Goal: Check status: Check status

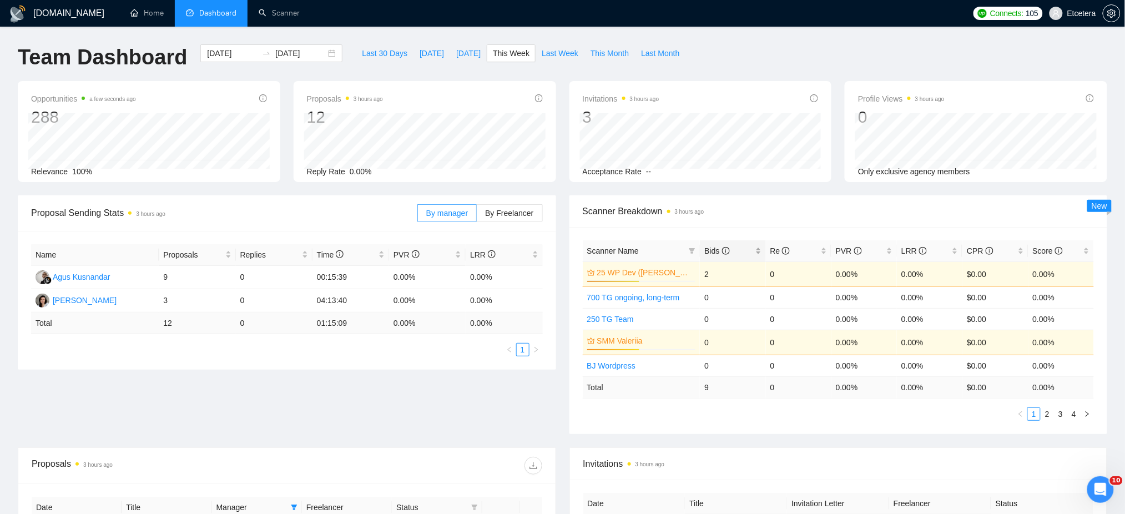
click at [757, 245] on div "Bids" at bounding box center [732, 251] width 57 height 12
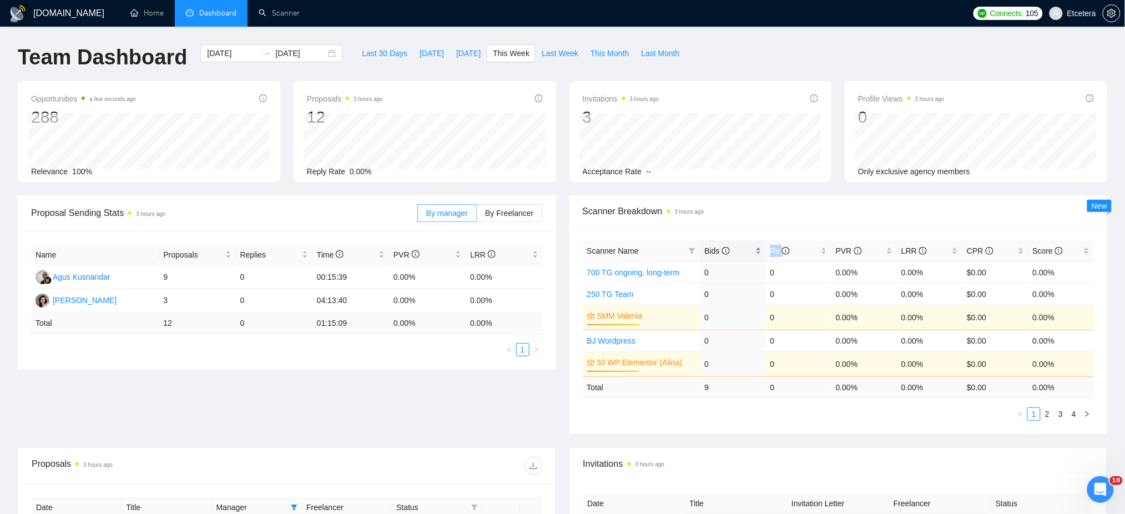
click at [757, 245] on div "Bids" at bounding box center [732, 251] width 57 height 12
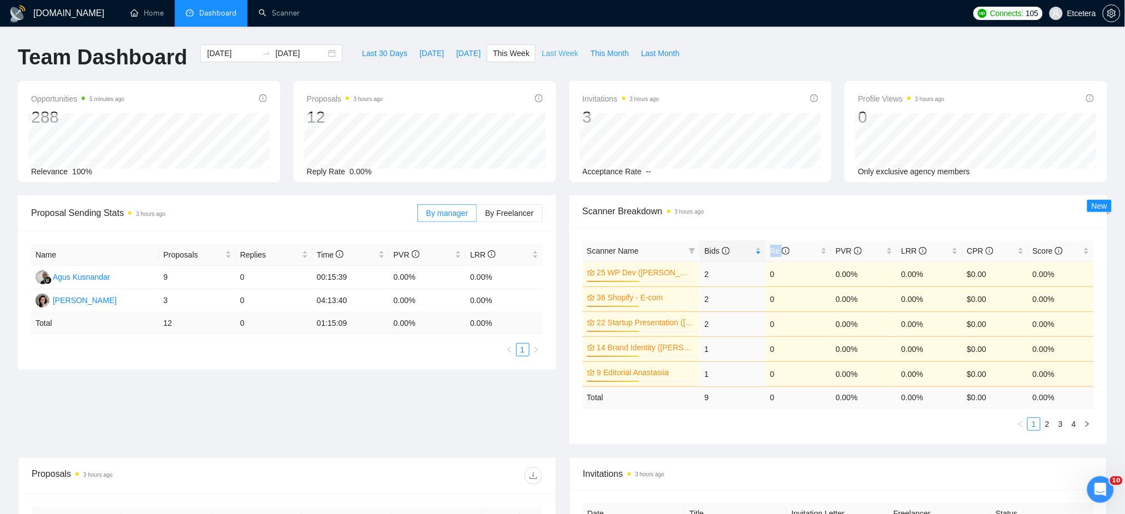
click at [542, 54] on span "Last Week" at bounding box center [560, 53] width 37 height 12
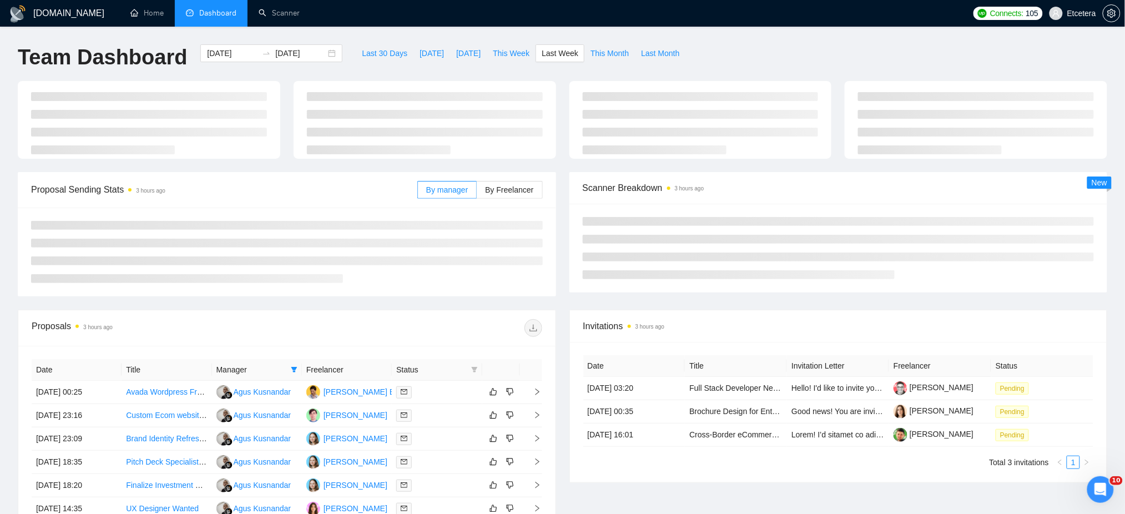
type input "2025-09-01"
type input "2025-09-07"
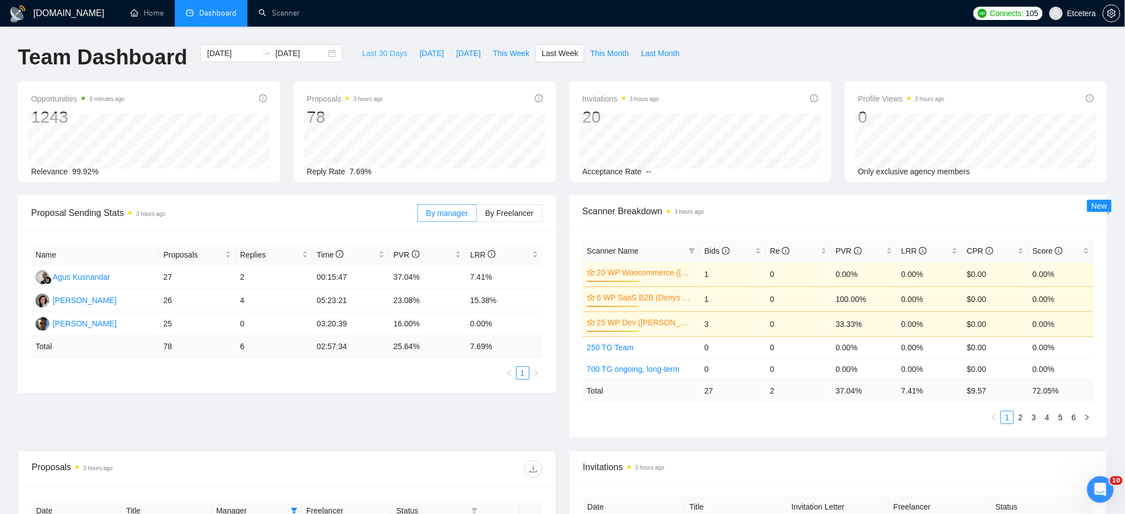
click at [371, 54] on span "Last 30 Days" at bounding box center [385, 53] width 46 height 12
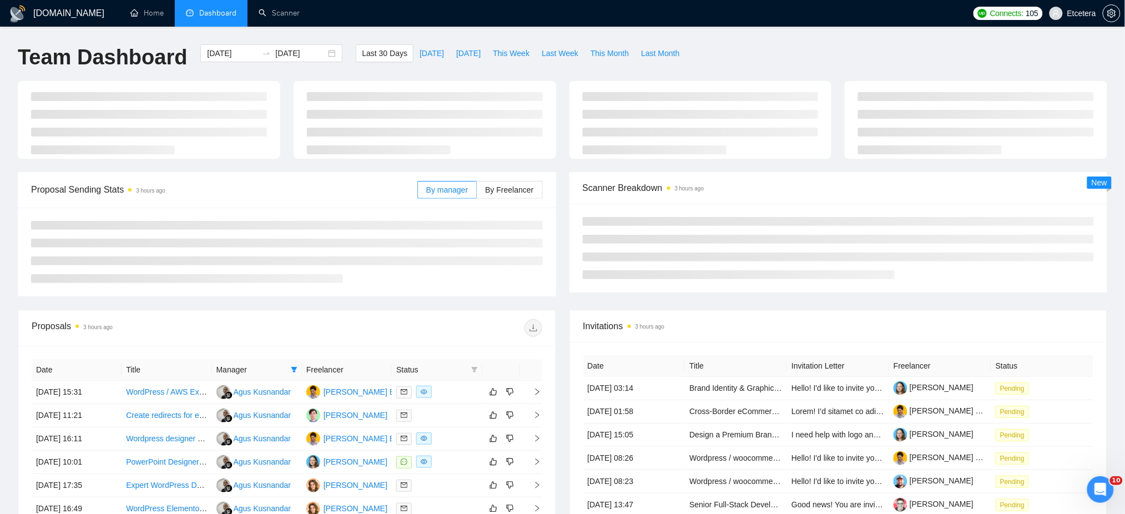
type input "2025-08-10"
type input "2025-09-09"
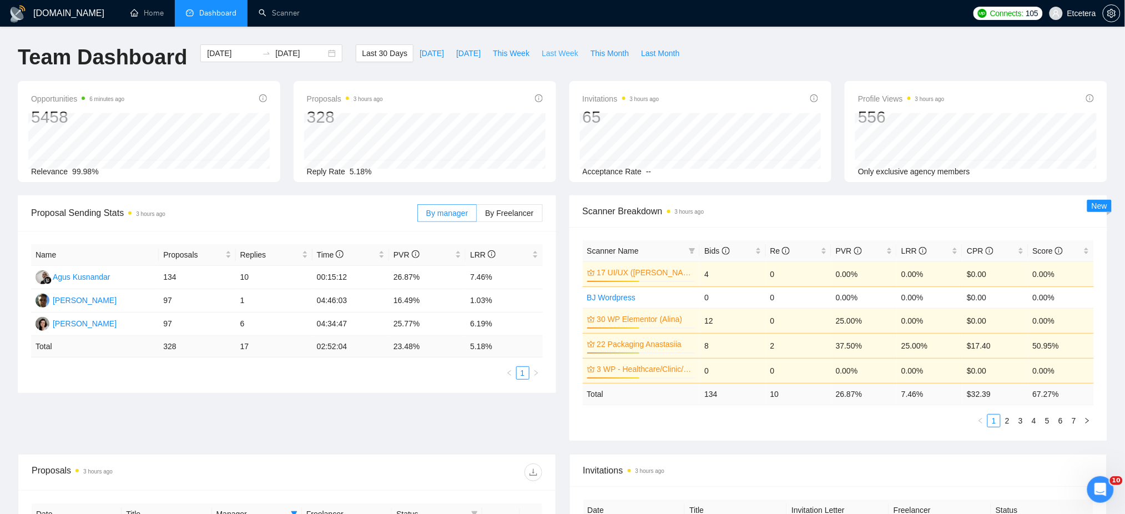
click at [542, 52] on span "Last Week" at bounding box center [560, 53] width 37 height 12
type input "2025-09-01"
type input "2025-09-07"
